Goal: Navigation & Orientation: Go to known website

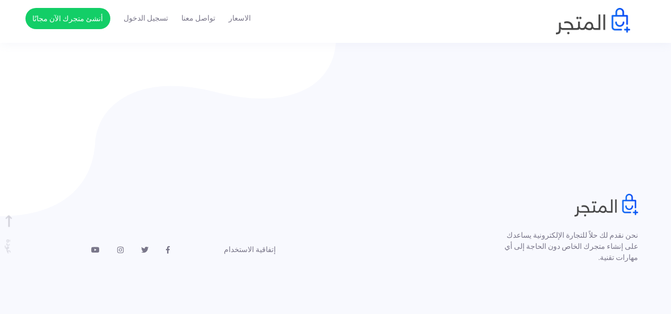
scroll to position [2130, 0]
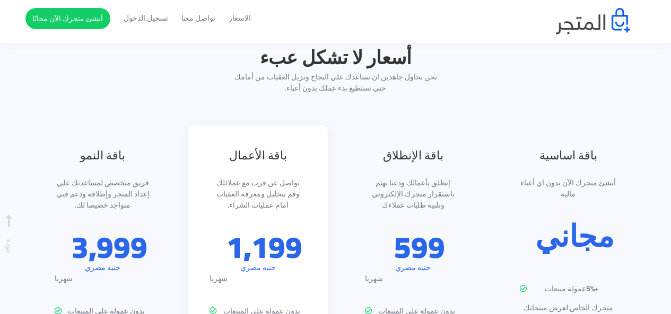
scroll to position [1174, 0]
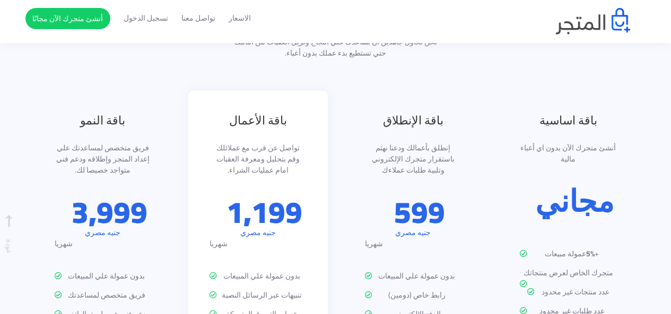
scroll to position [1174, 0]
